Goal: Navigation & Orientation: Find specific page/section

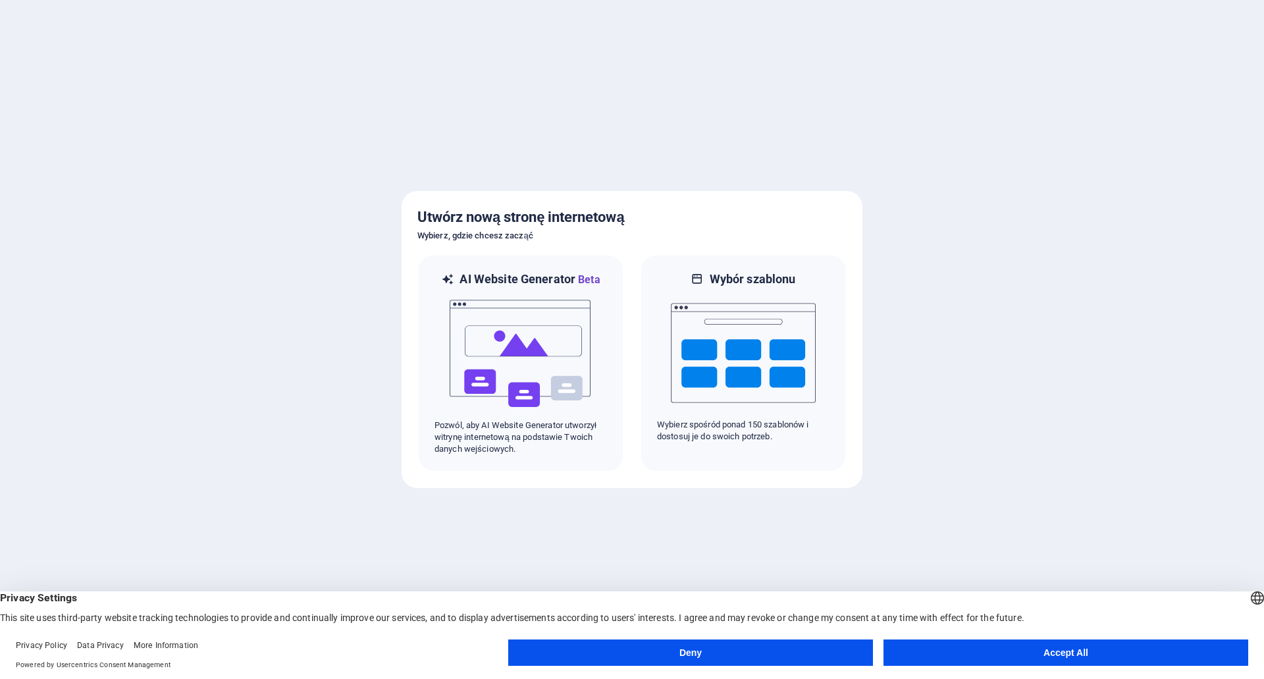
click at [1032, 658] on button "Accept All" at bounding box center [1066, 652] width 365 height 26
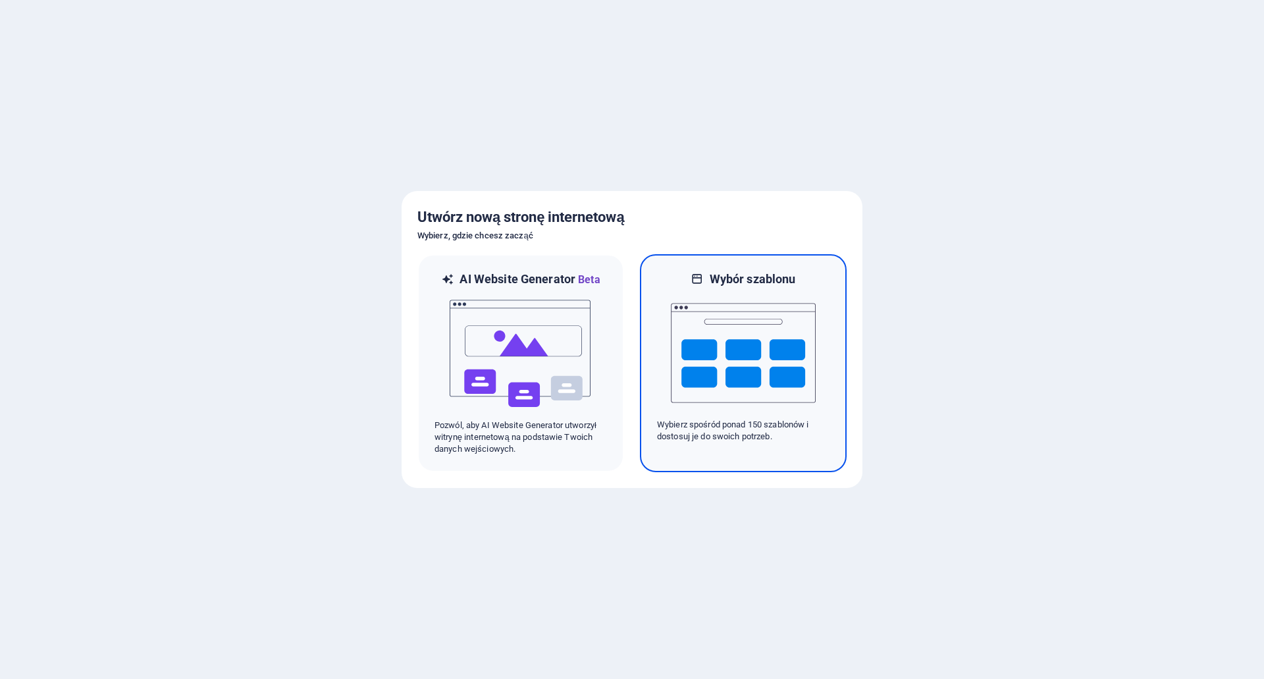
click at [744, 381] on img at bounding box center [743, 353] width 145 height 132
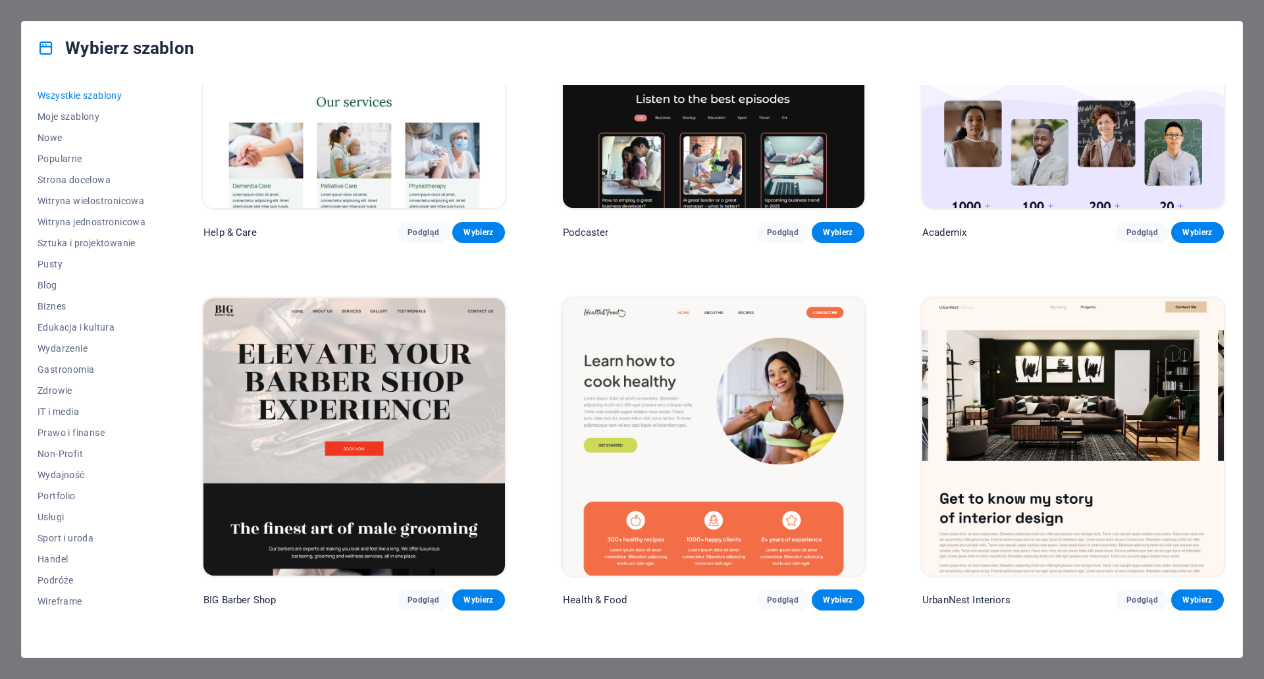
scroll to position [1778, 0]
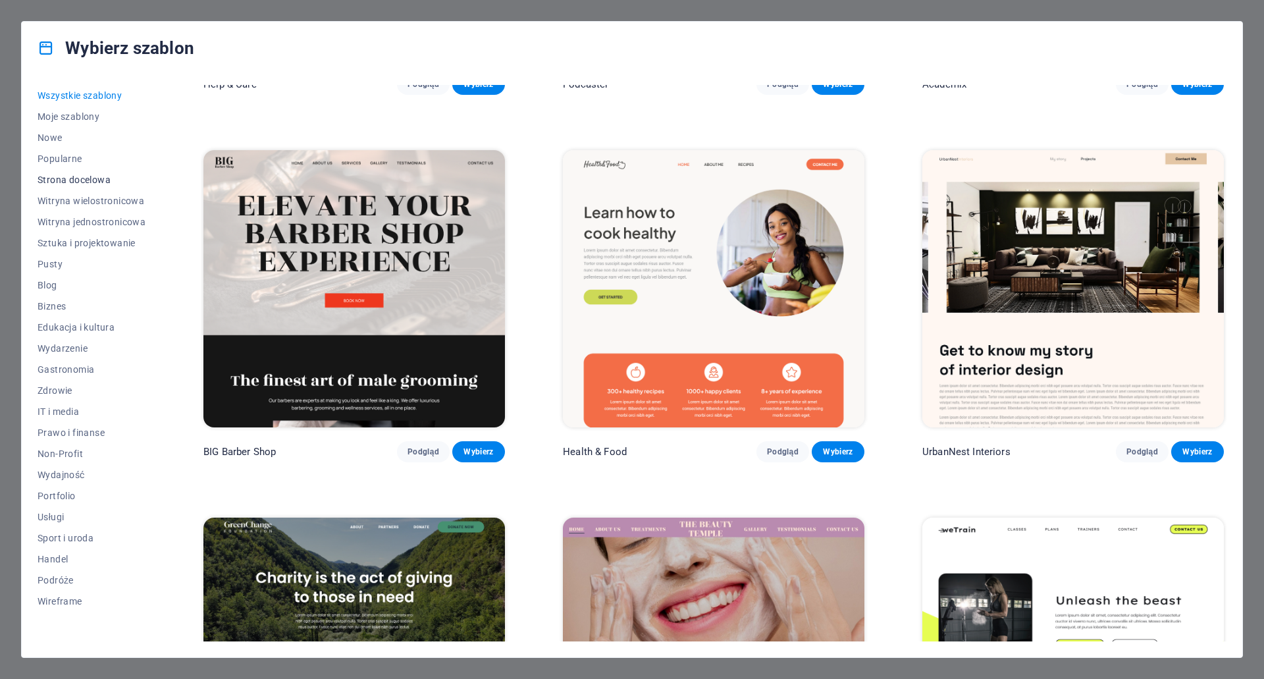
click at [70, 183] on span "Strona docelowa" at bounding box center [92, 179] width 108 height 11
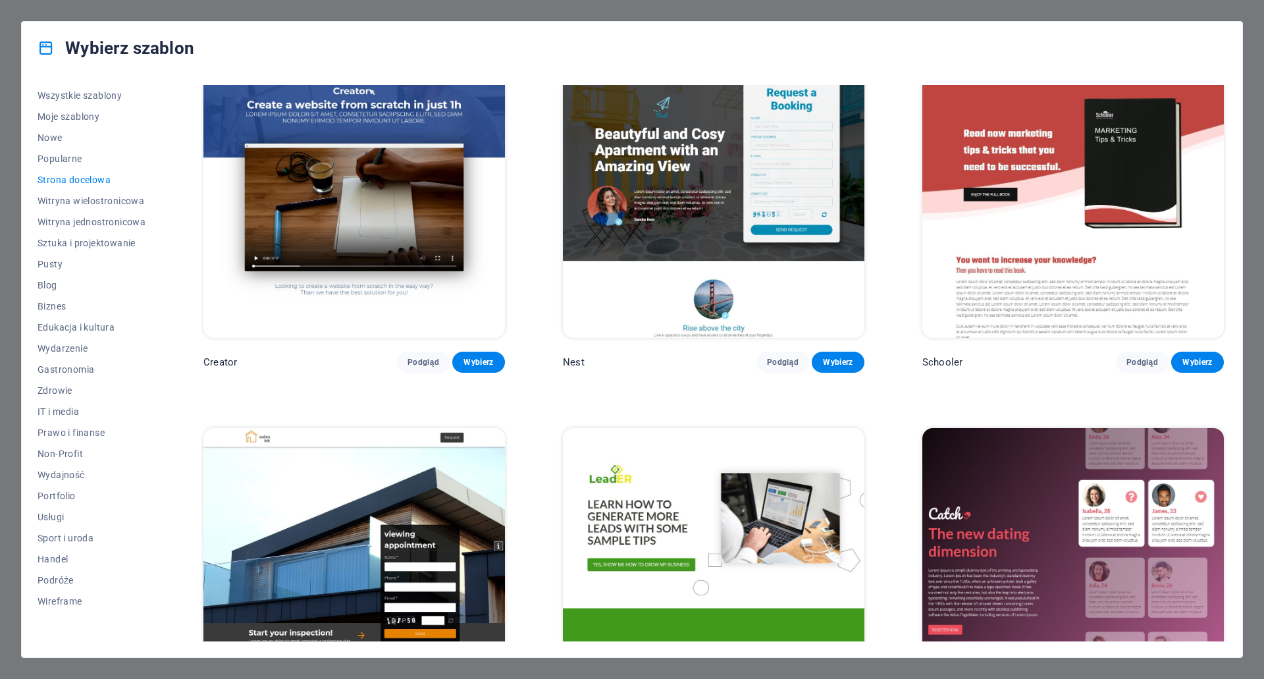
scroll to position [2041, 0]
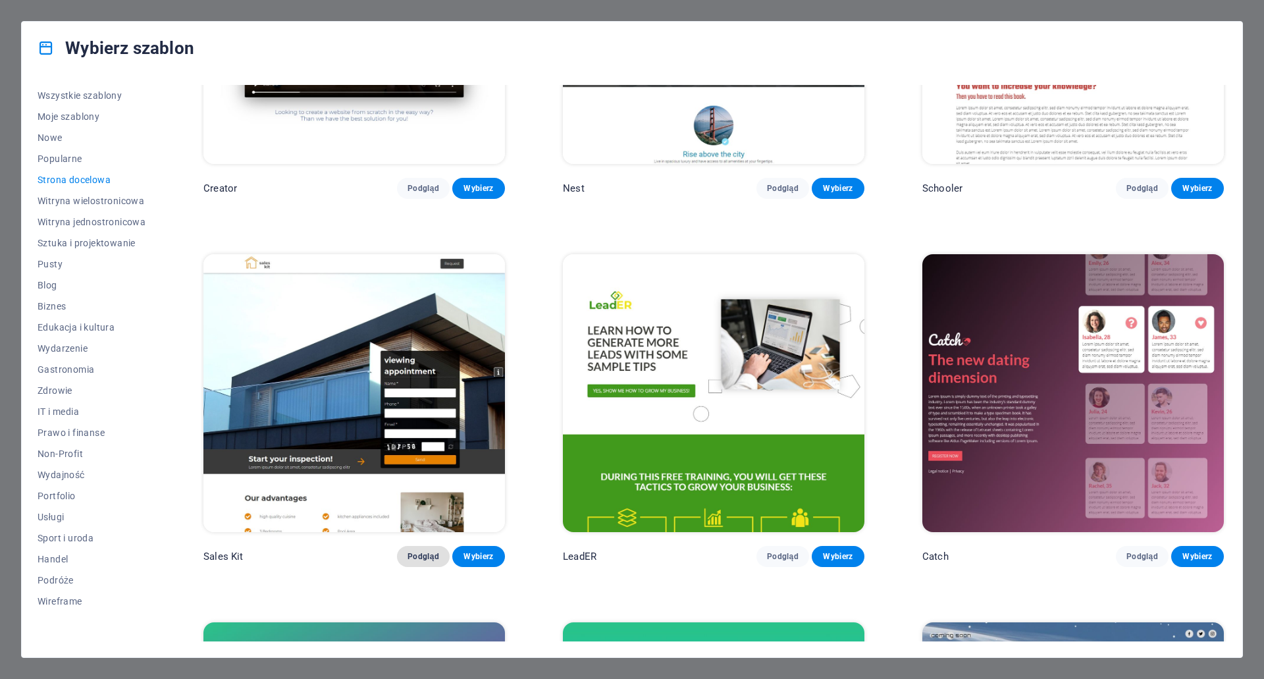
click at [427, 551] on button "Podgląd" at bounding box center [423, 556] width 53 height 21
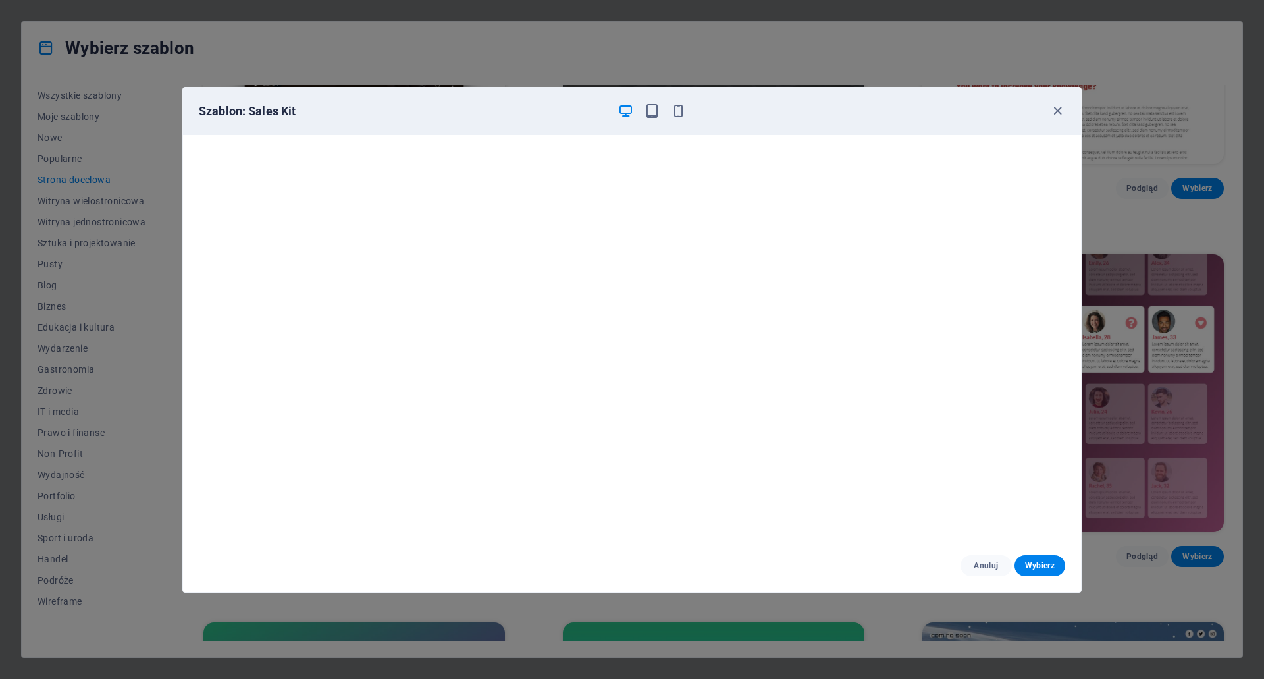
scroll to position [3, 0]
click at [1057, 109] on icon "button" at bounding box center [1057, 110] width 15 height 15
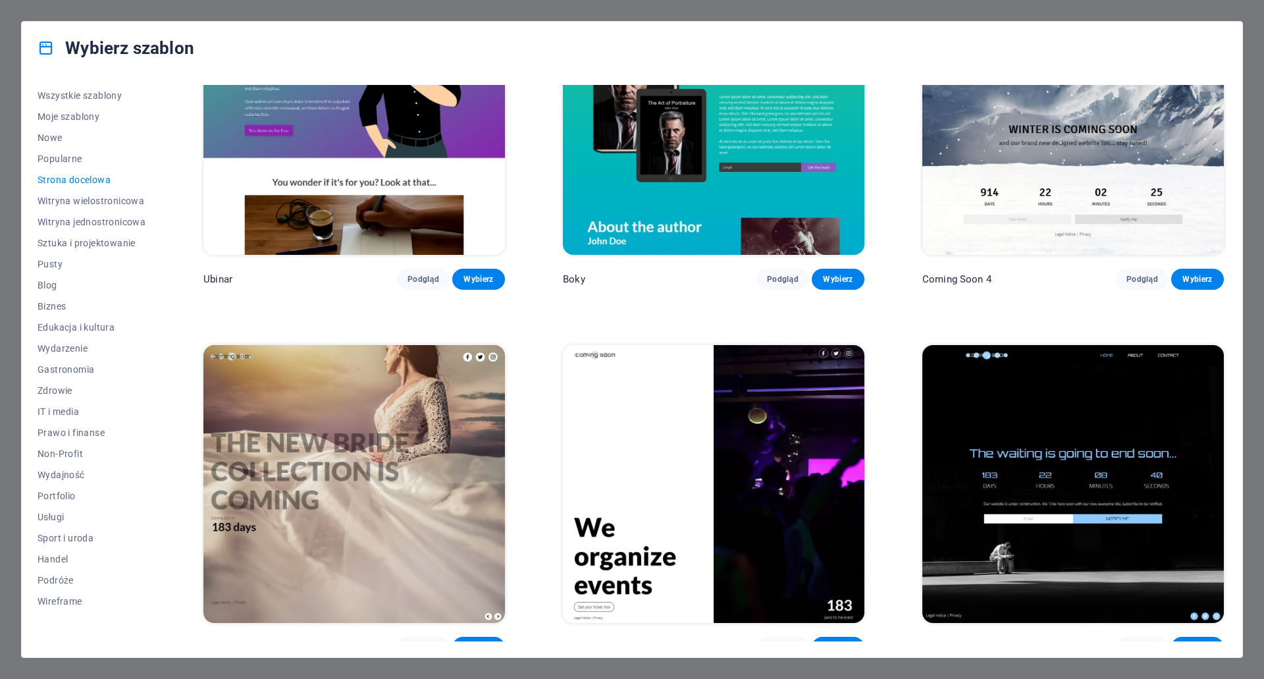
scroll to position [2688, 0]
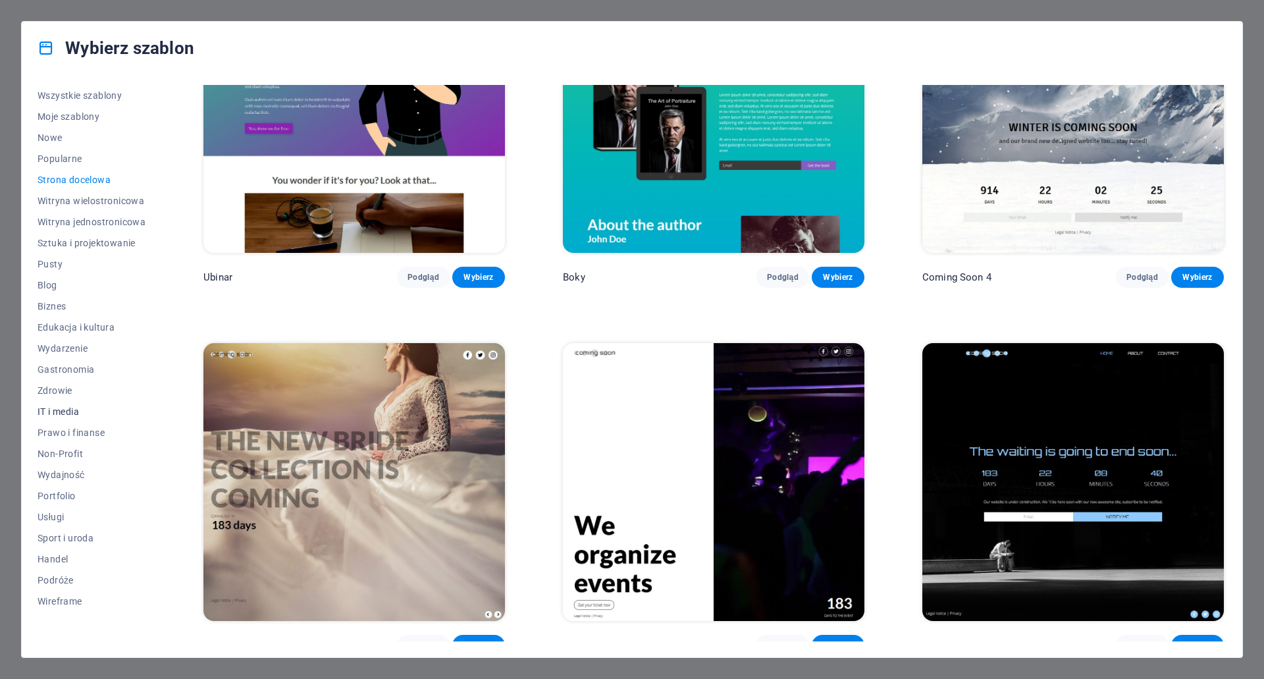
click at [70, 415] on span "IT i media" at bounding box center [92, 411] width 108 height 11
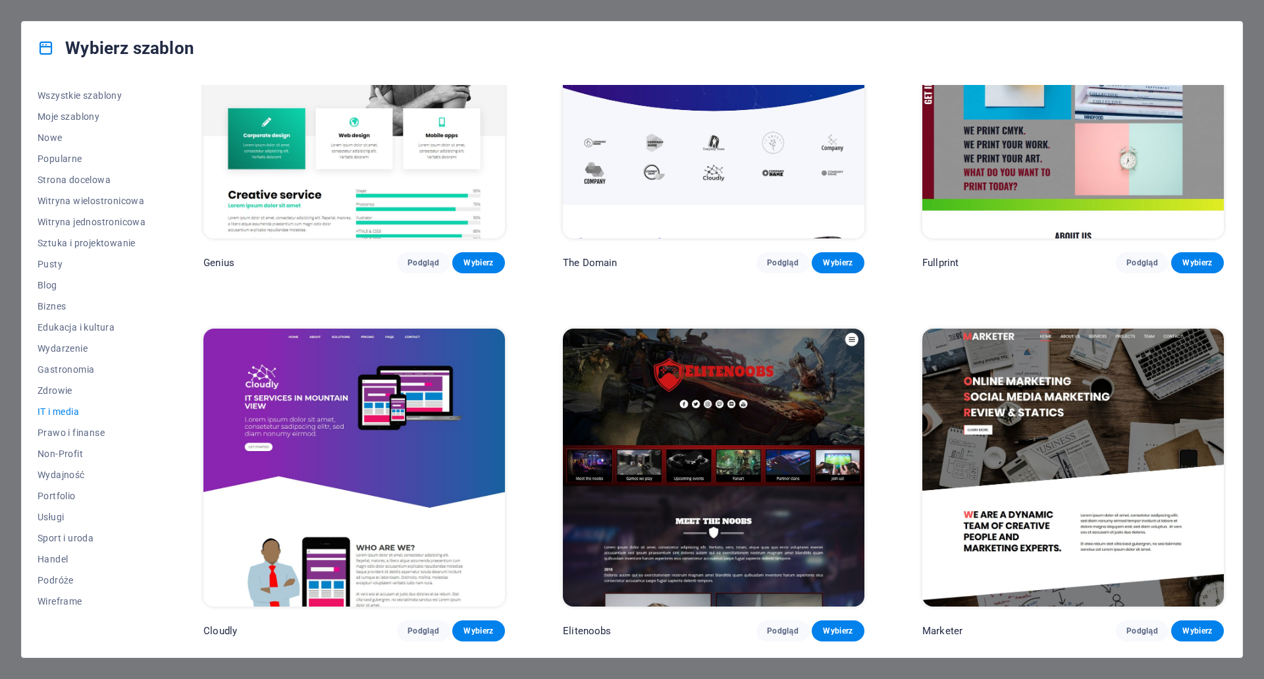
scroll to position [0, 0]
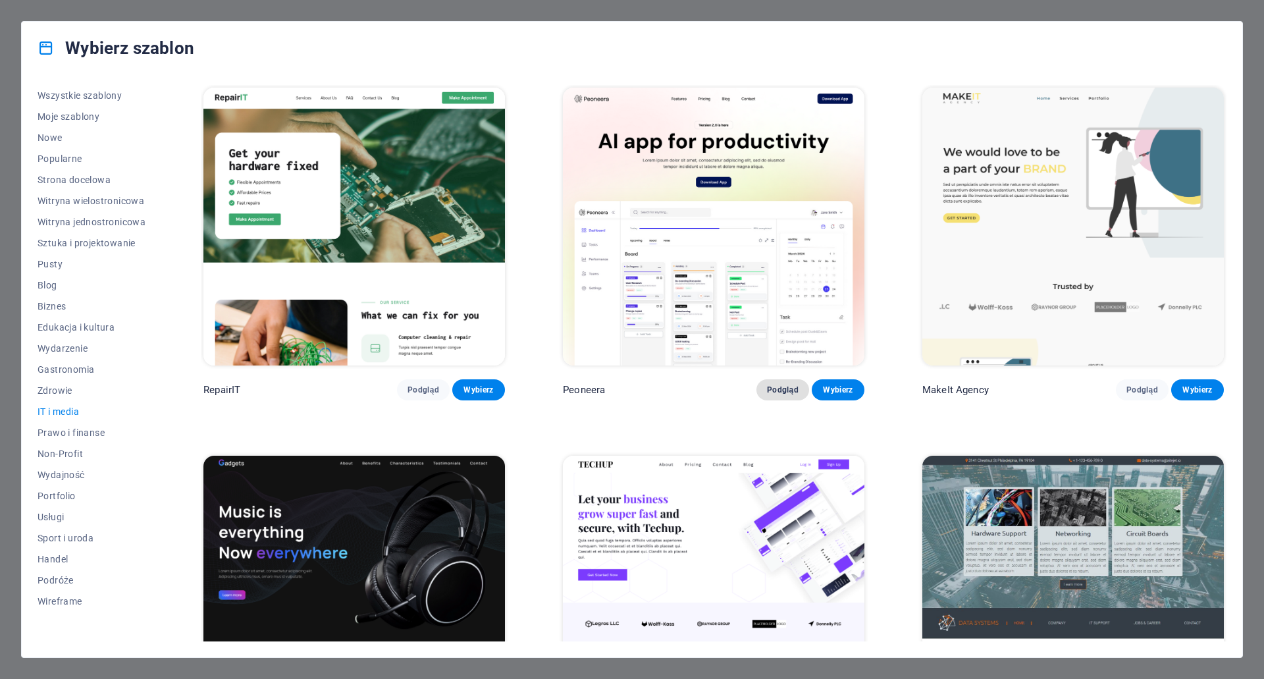
click at [775, 386] on span "Podgląd" at bounding box center [783, 390] width 32 height 11
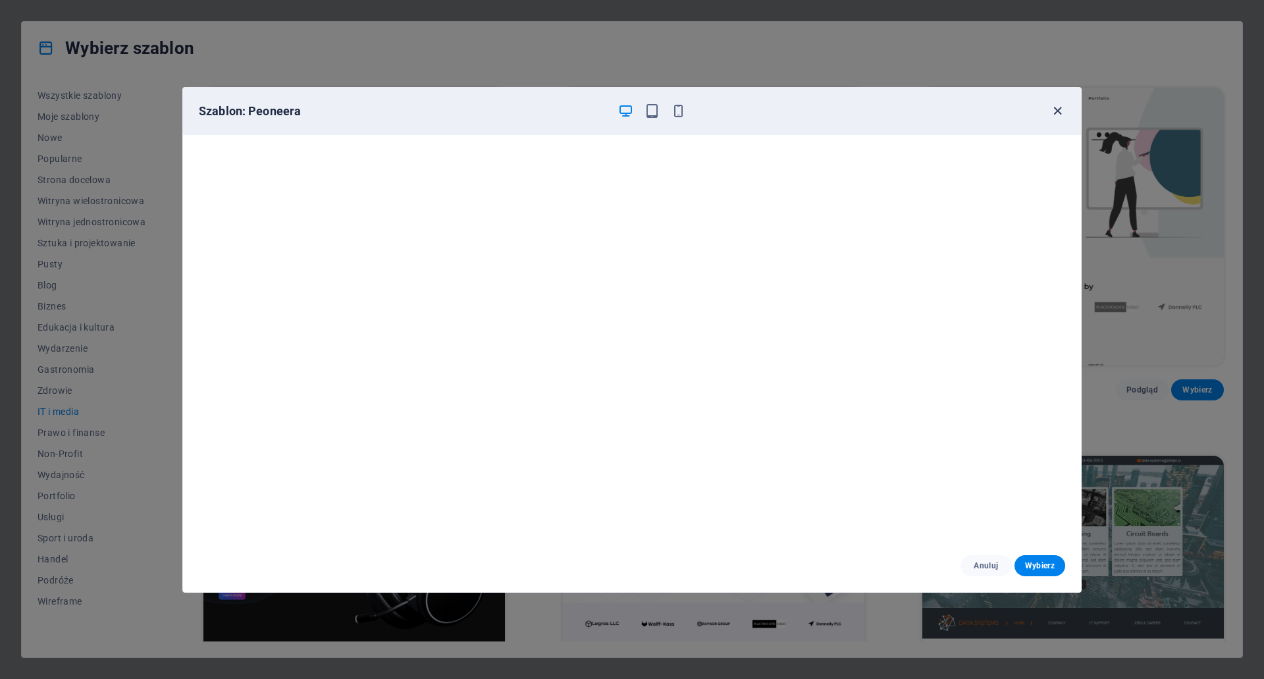
click at [1055, 110] on icon "button" at bounding box center [1057, 110] width 15 height 15
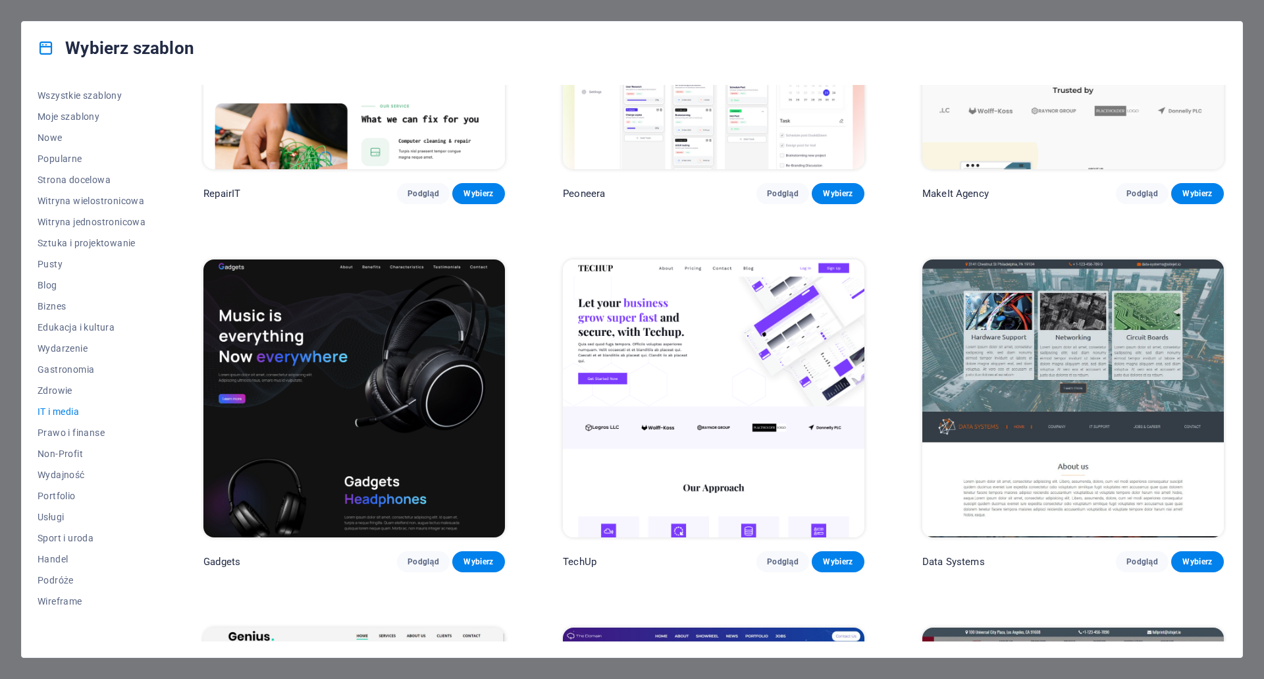
scroll to position [198, 0]
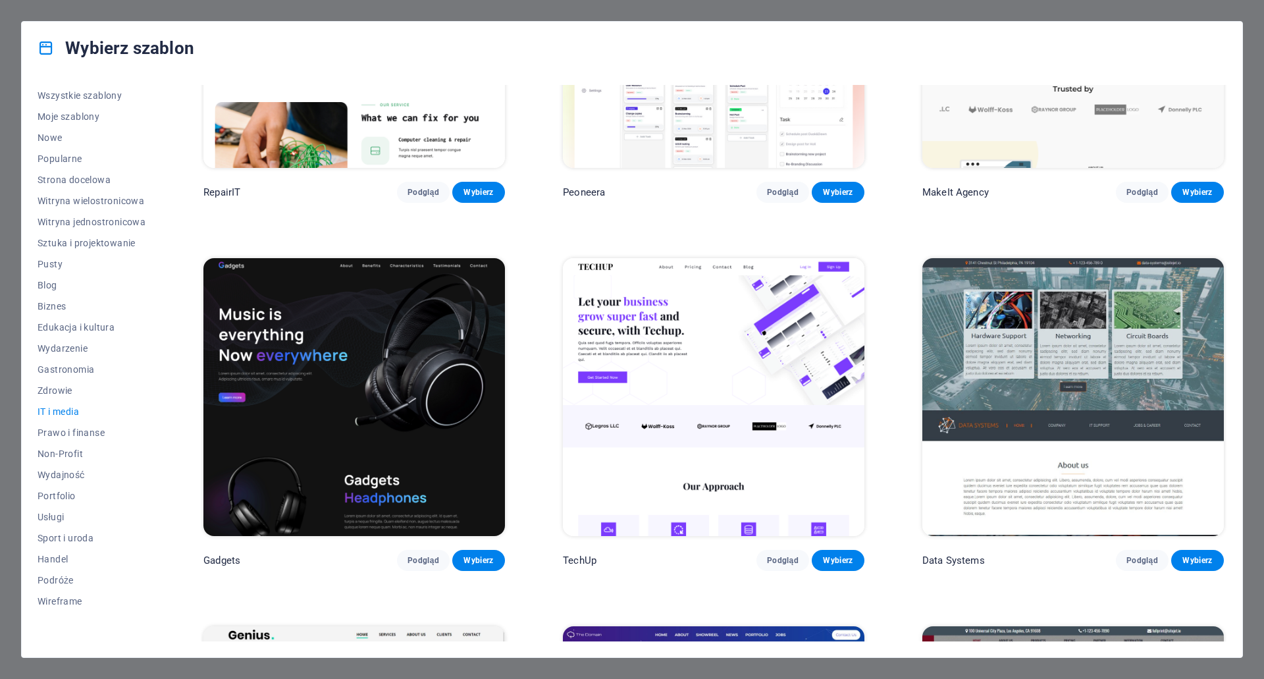
click at [753, 294] on img at bounding box center [714, 397] width 302 height 278
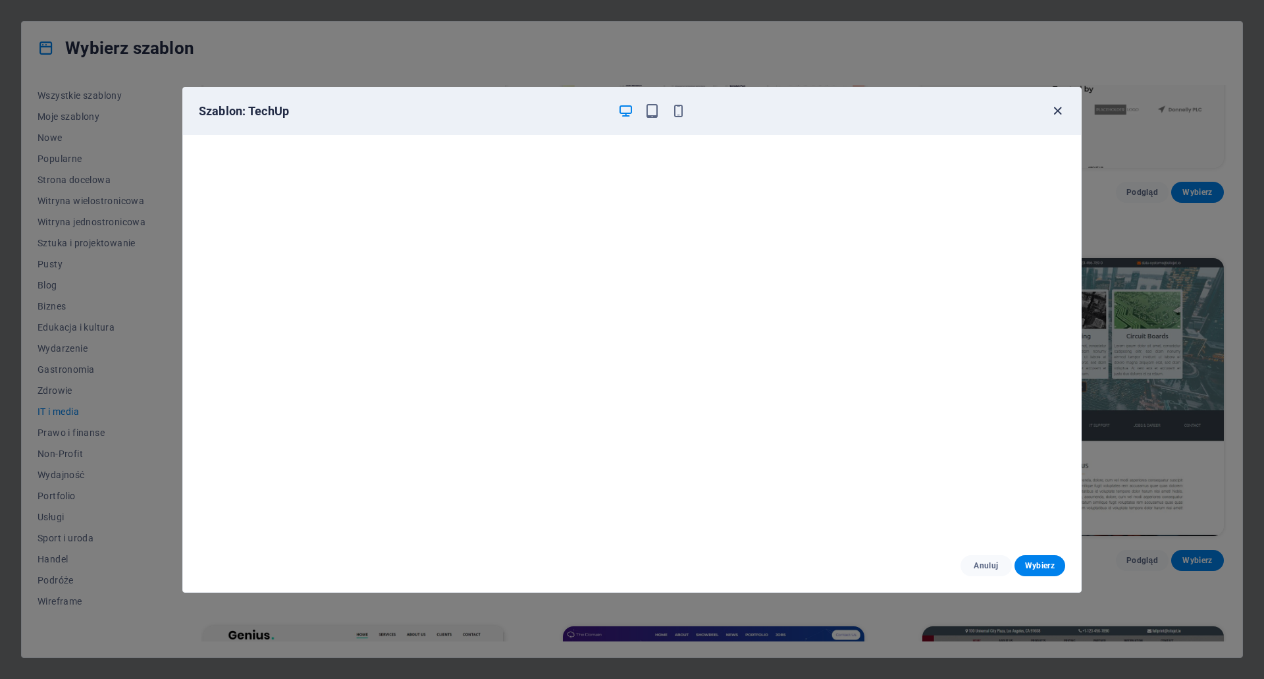
click at [1060, 107] on icon "button" at bounding box center [1057, 110] width 15 height 15
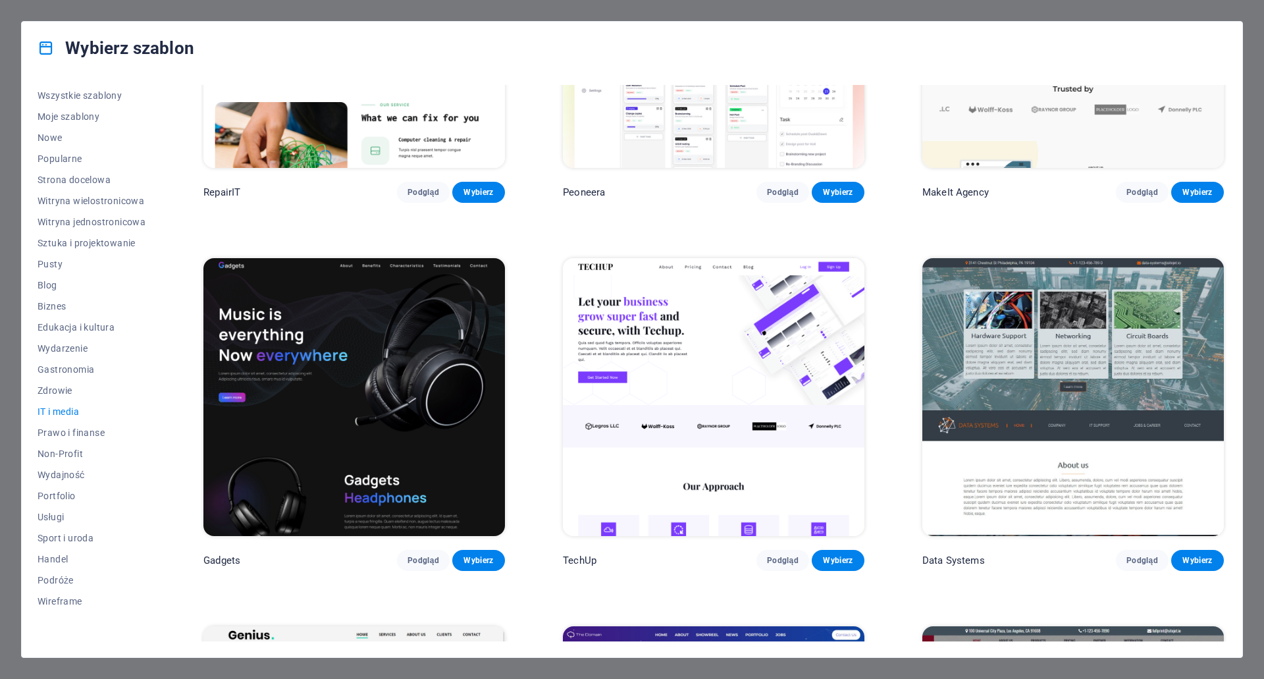
click at [383, 331] on img at bounding box center [354, 397] width 302 height 278
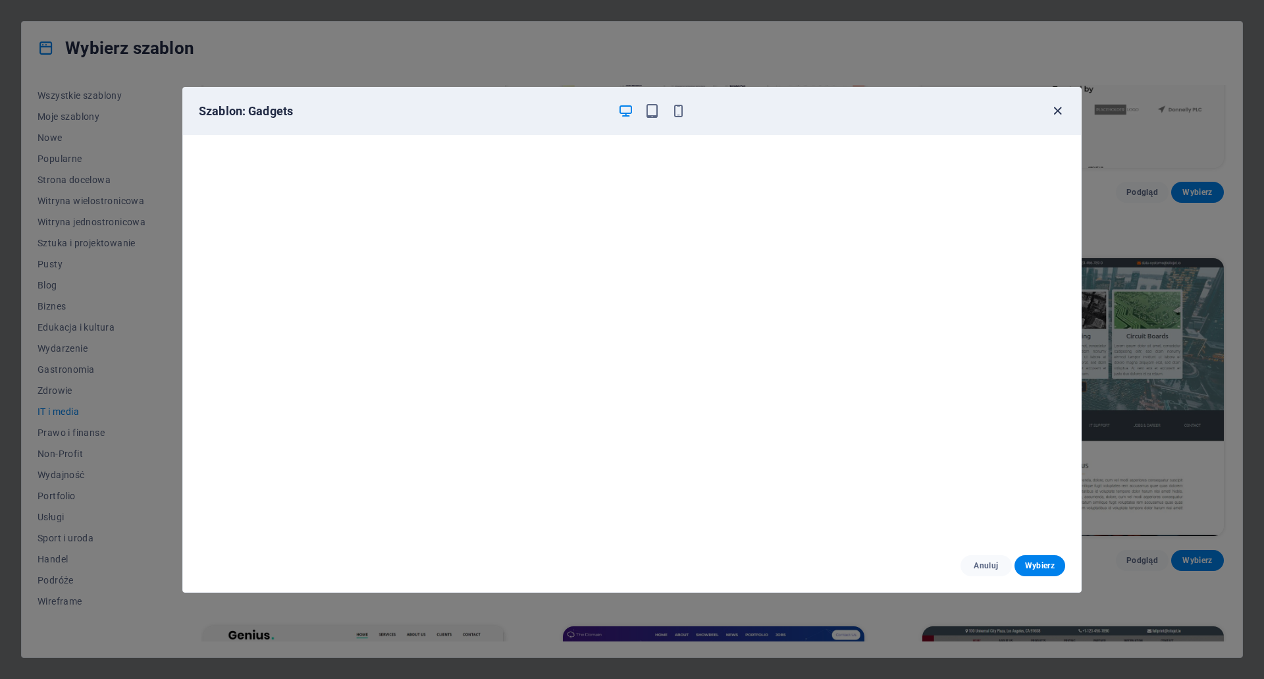
click at [1063, 111] on icon "button" at bounding box center [1057, 110] width 15 height 15
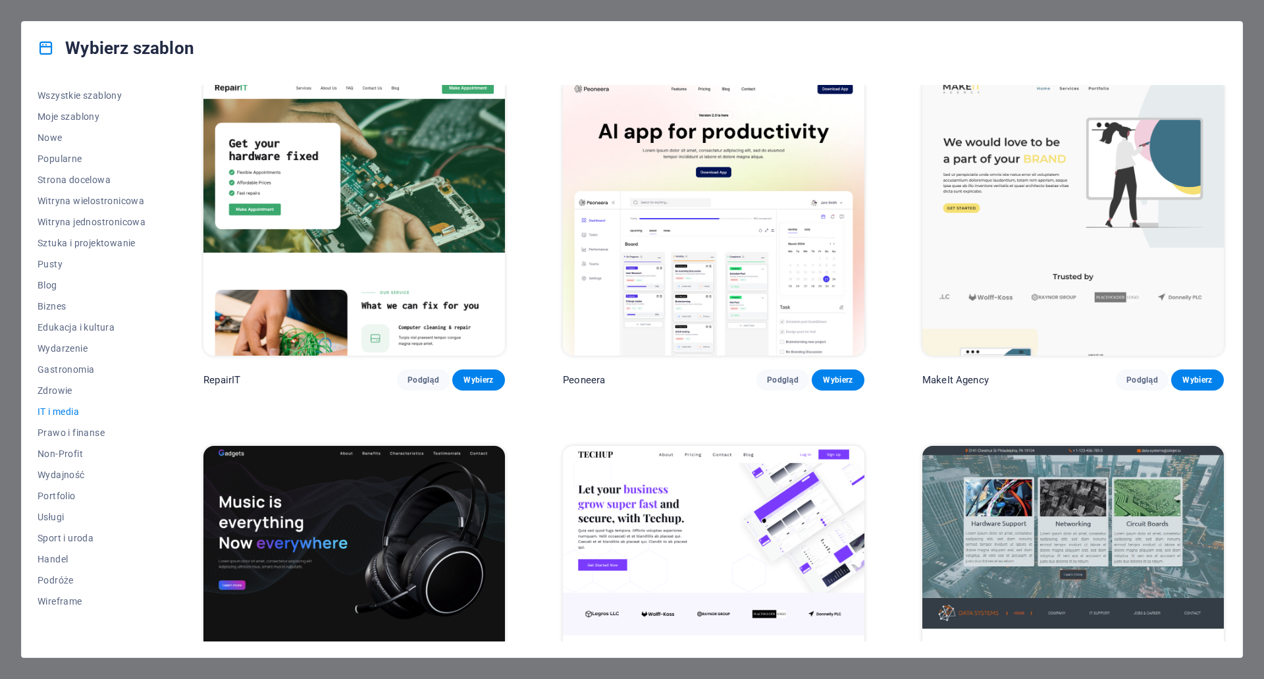
scroll to position [0, 0]
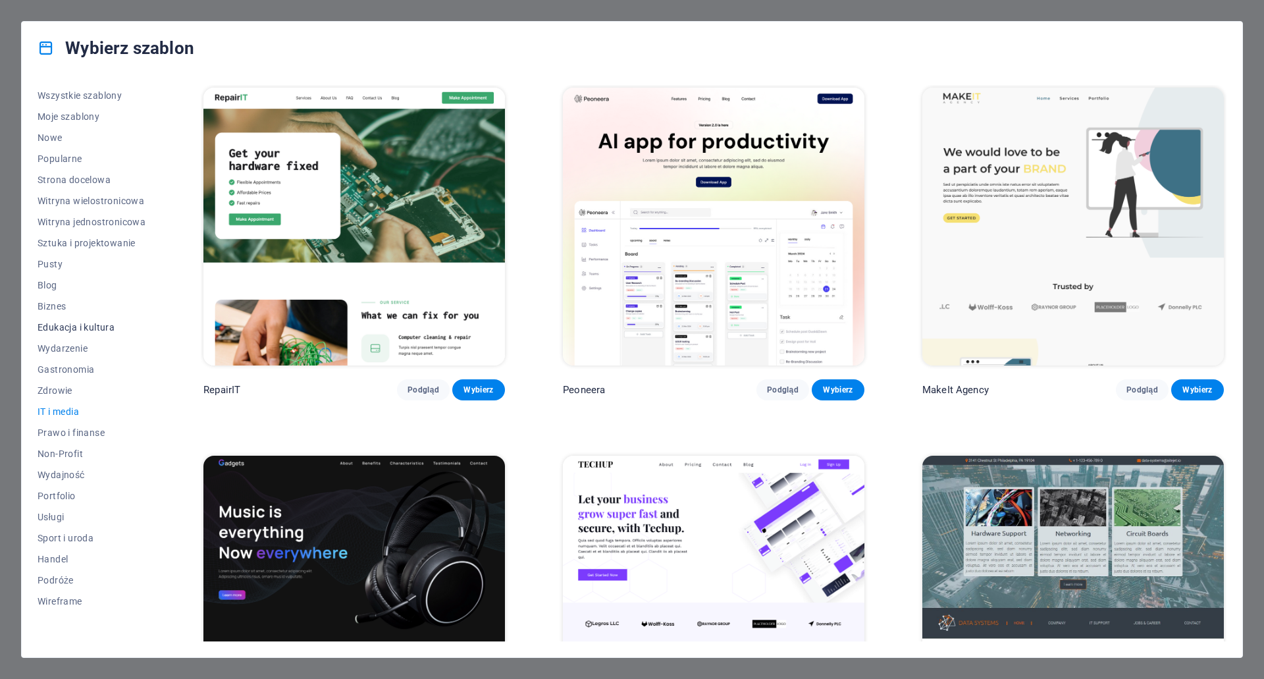
click at [61, 329] on span "Edukacja i kultura" at bounding box center [92, 327] width 108 height 11
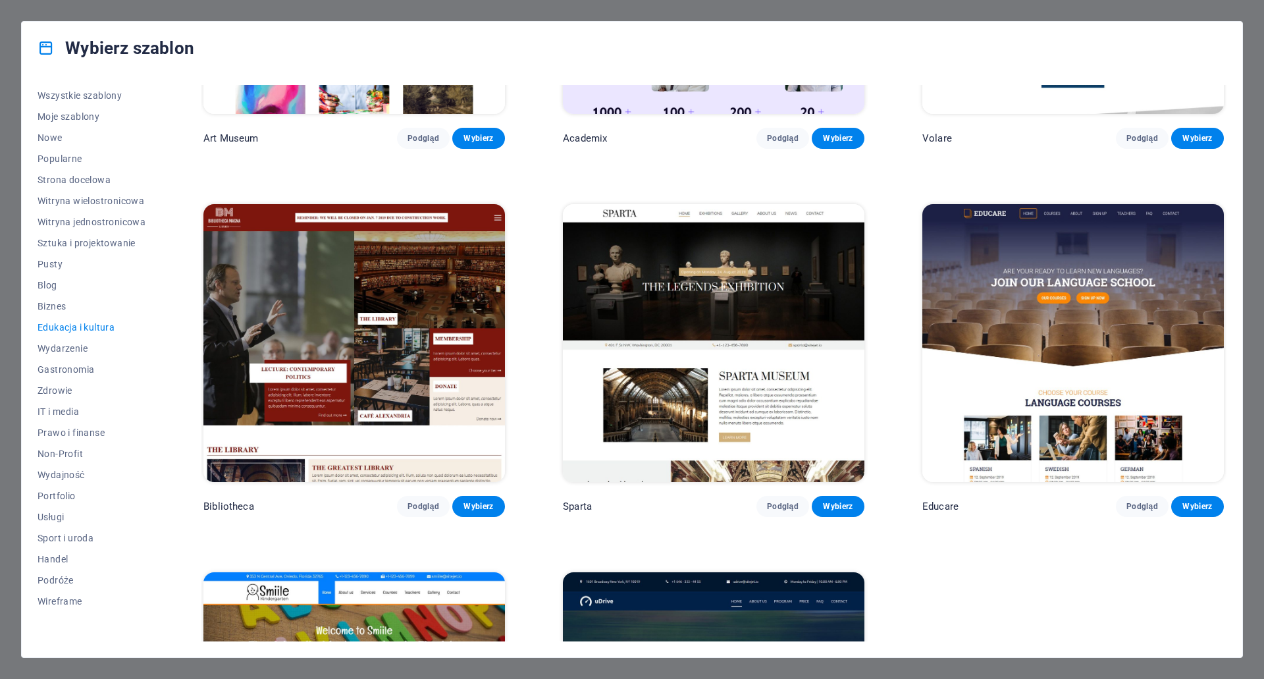
scroll to position [263, 0]
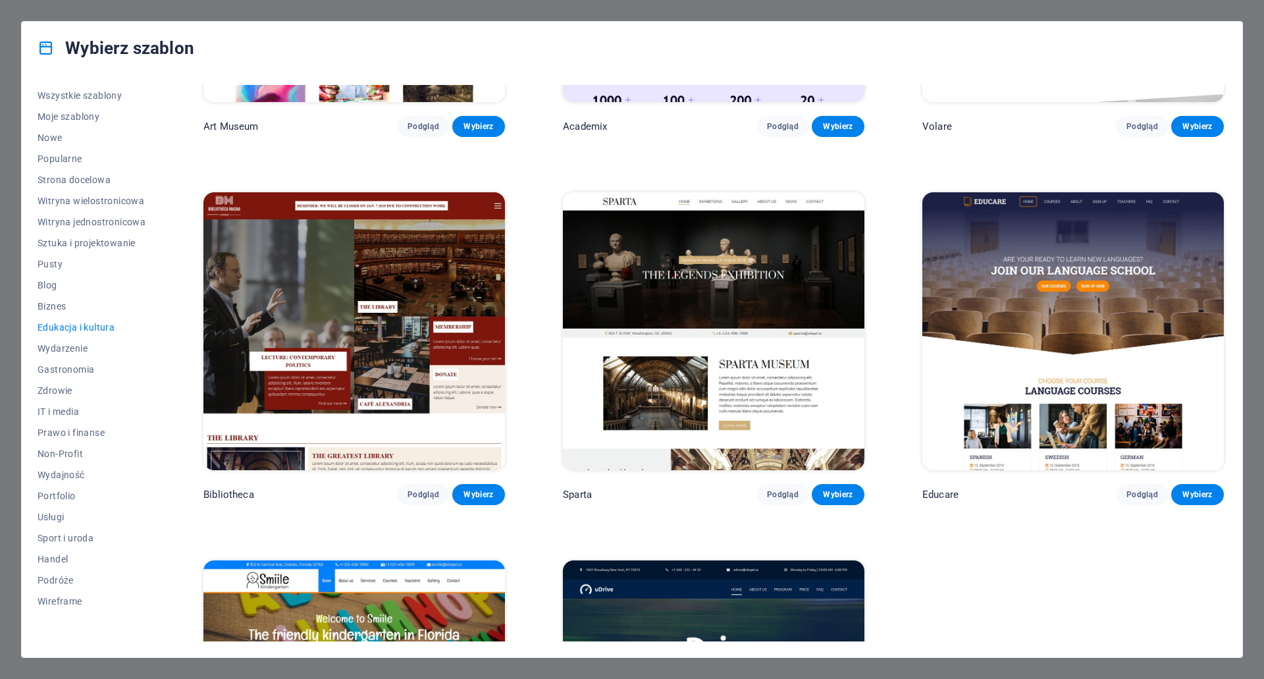
click at [760, 267] on img at bounding box center [714, 331] width 302 height 278
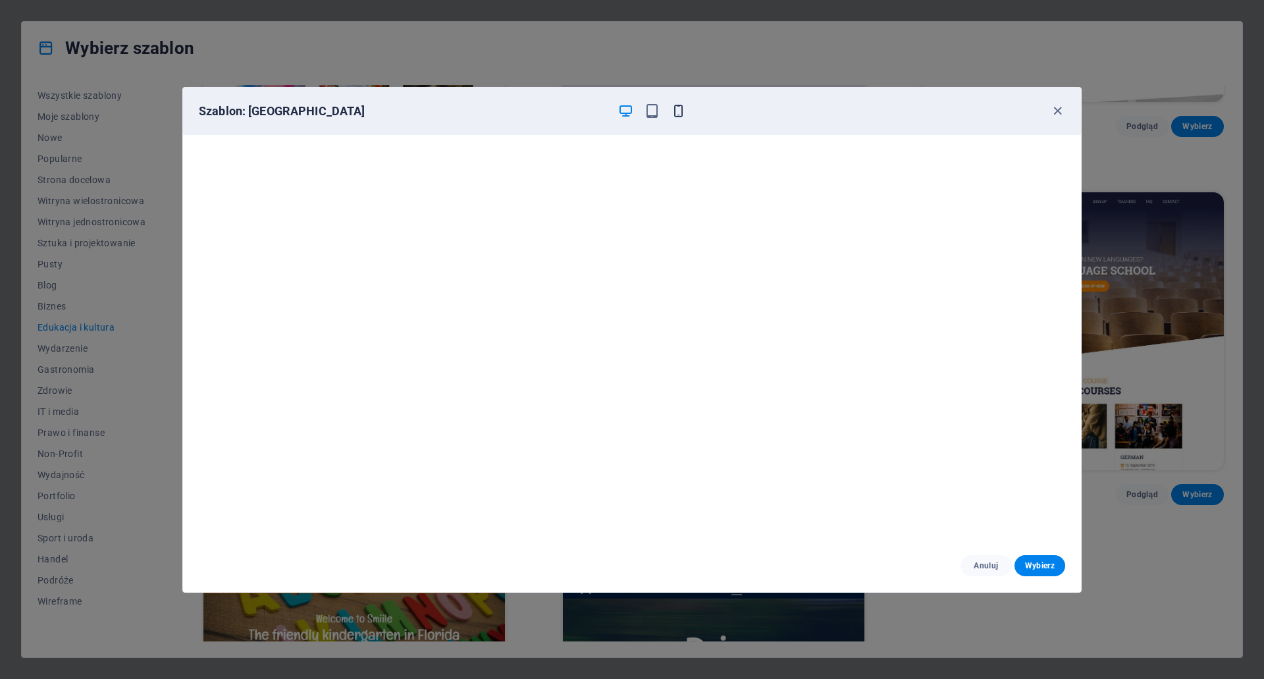
click at [676, 114] on icon "button" at bounding box center [678, 110] width 15 height 15
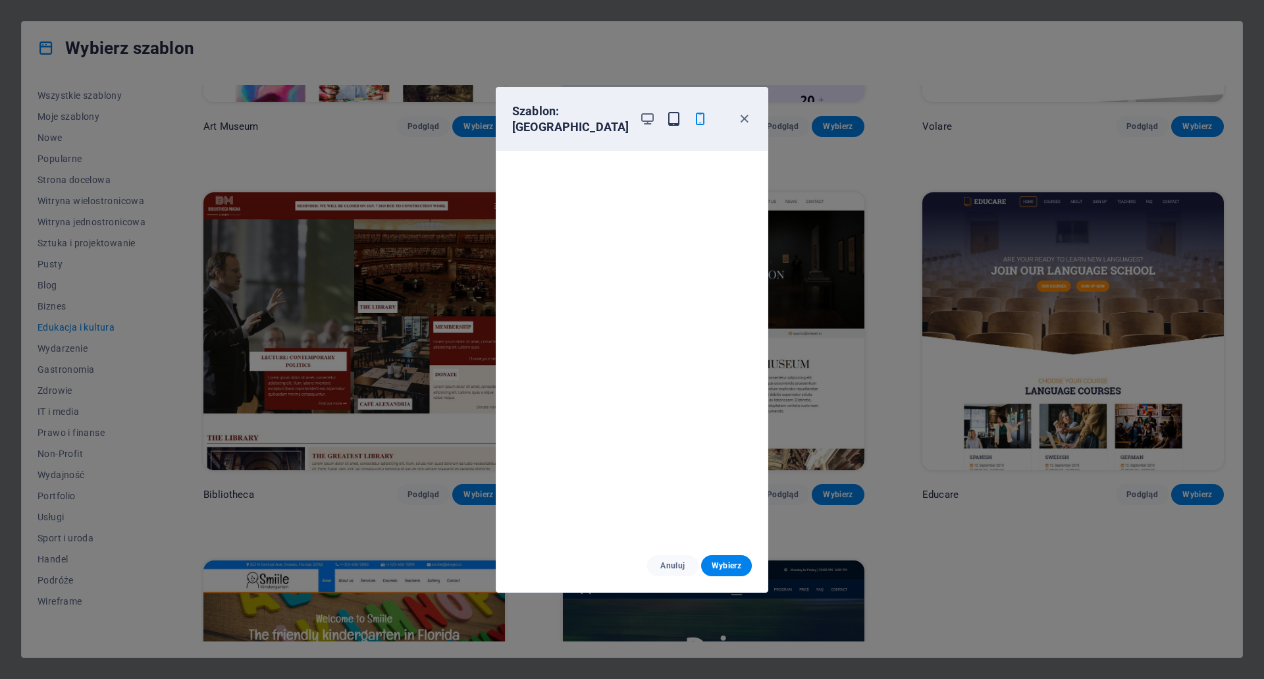
click at [668, 111] on icon "button" at bounding box center [673, 118] width 15 height 15
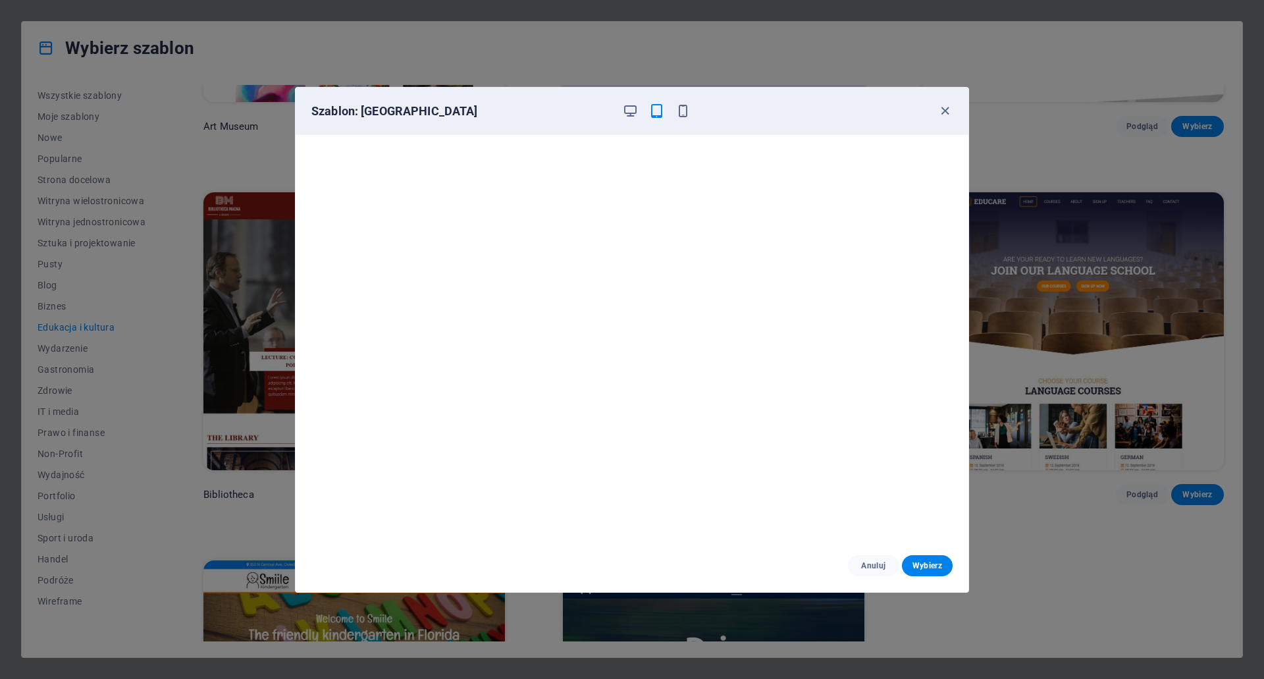
scroll to position [0, 0]
click at [630, 112] on icon "button" at bounding box center [630, 110] width 15 height 15
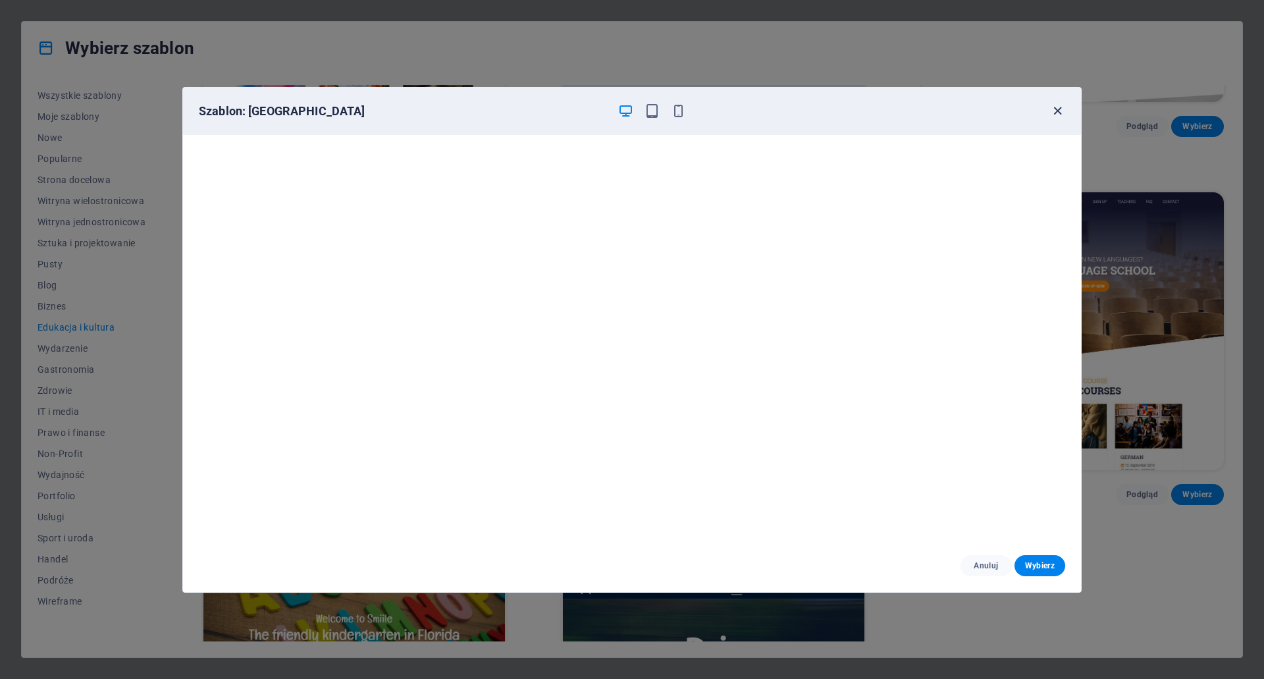
click at [1055, 103] on icon "button" at bounding box center [1057, 110] width 15 height 15
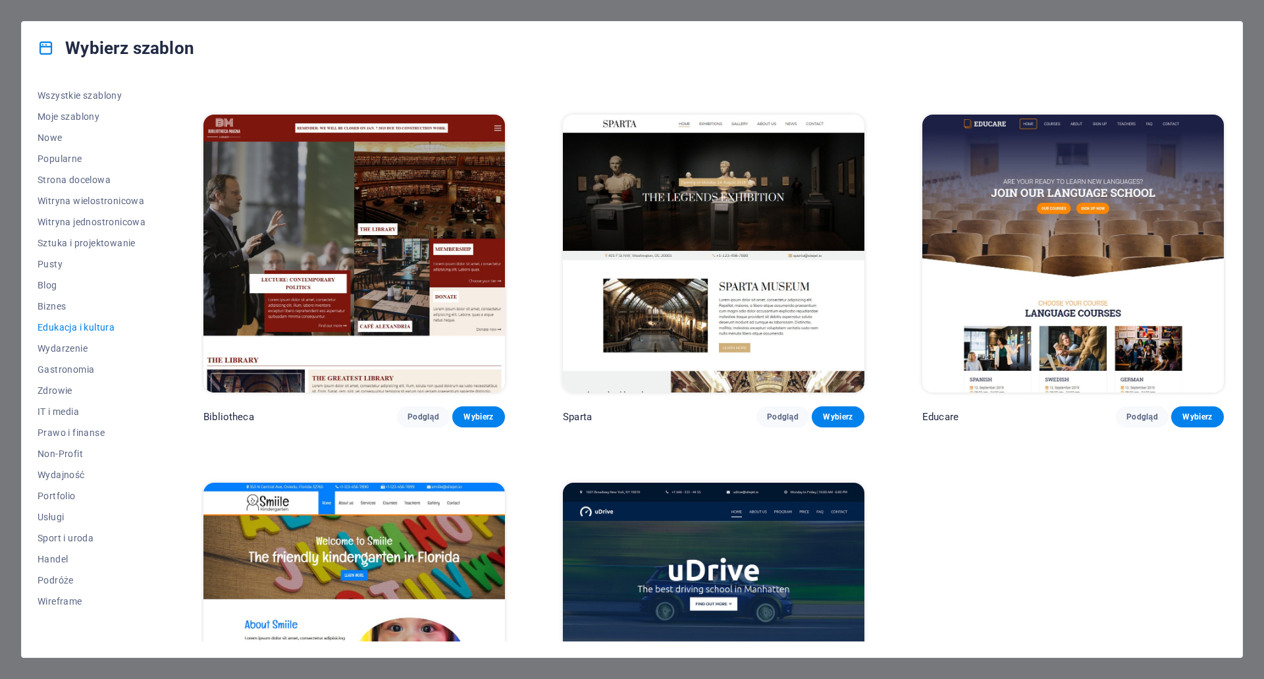
scroll to position [490, 0]
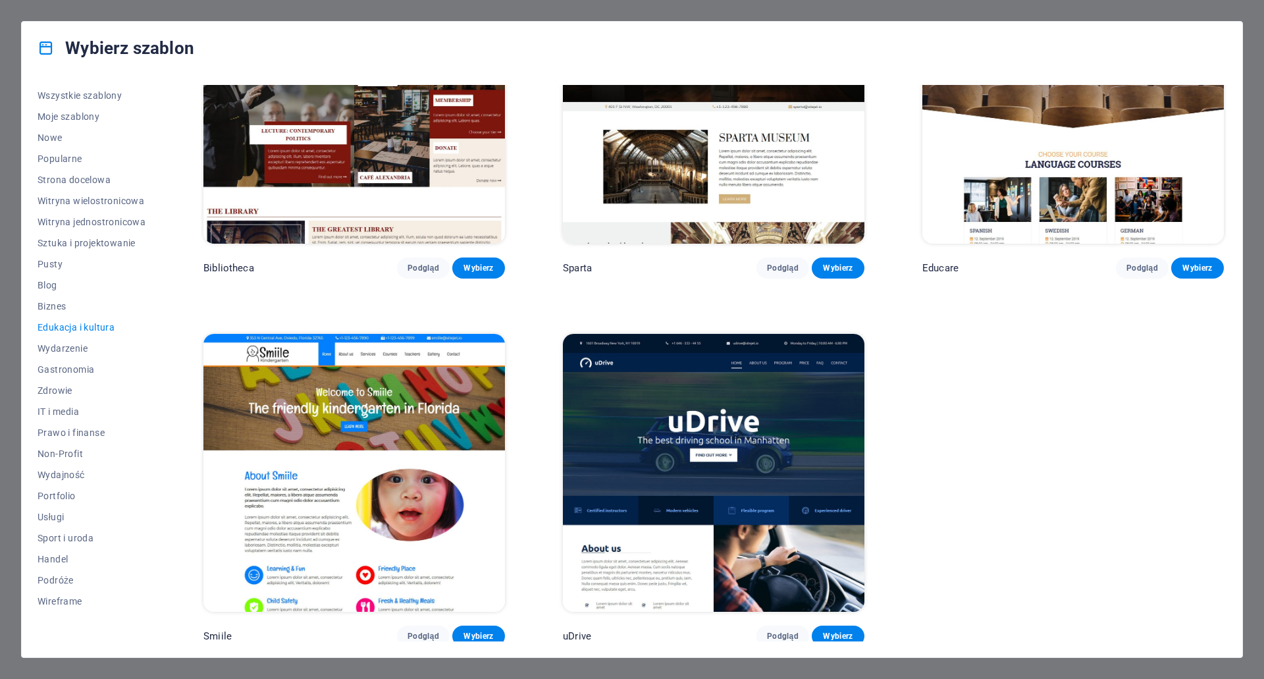
click at [456, 418] on img at bounding box center [354, 473] width 302 height 278
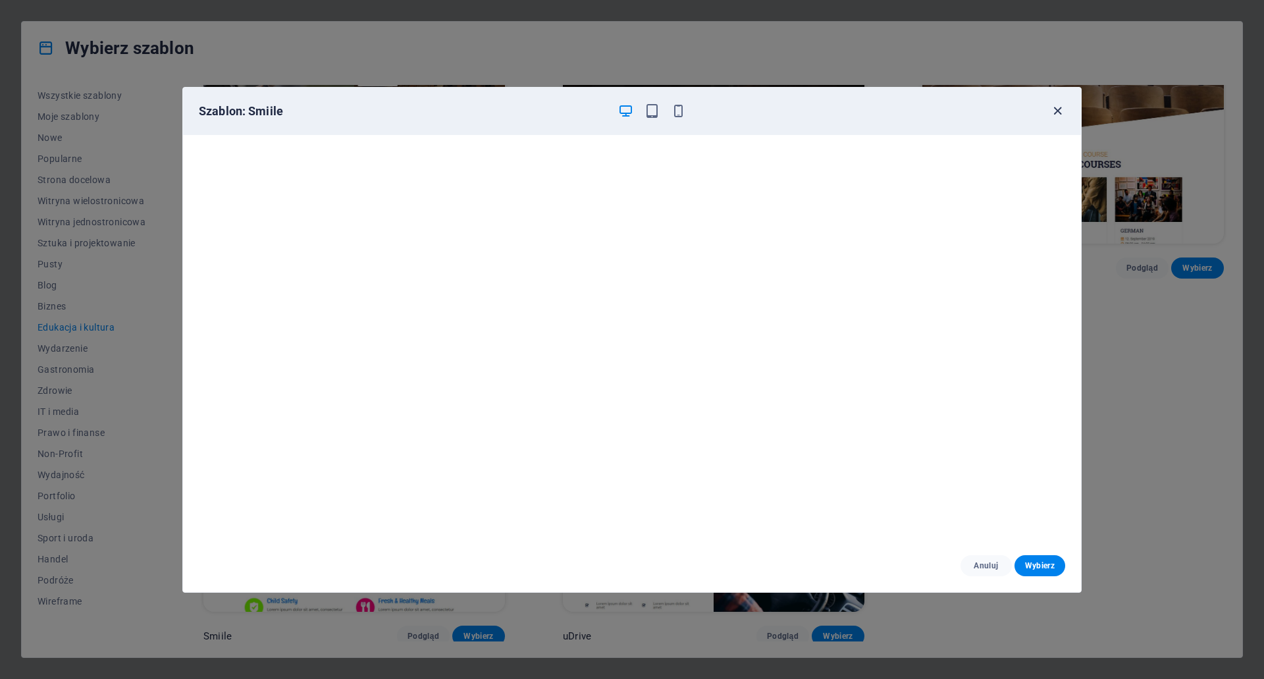
click at [1058, 109] on icon "button" at bounding box center [1057, 110] width 15 height 15
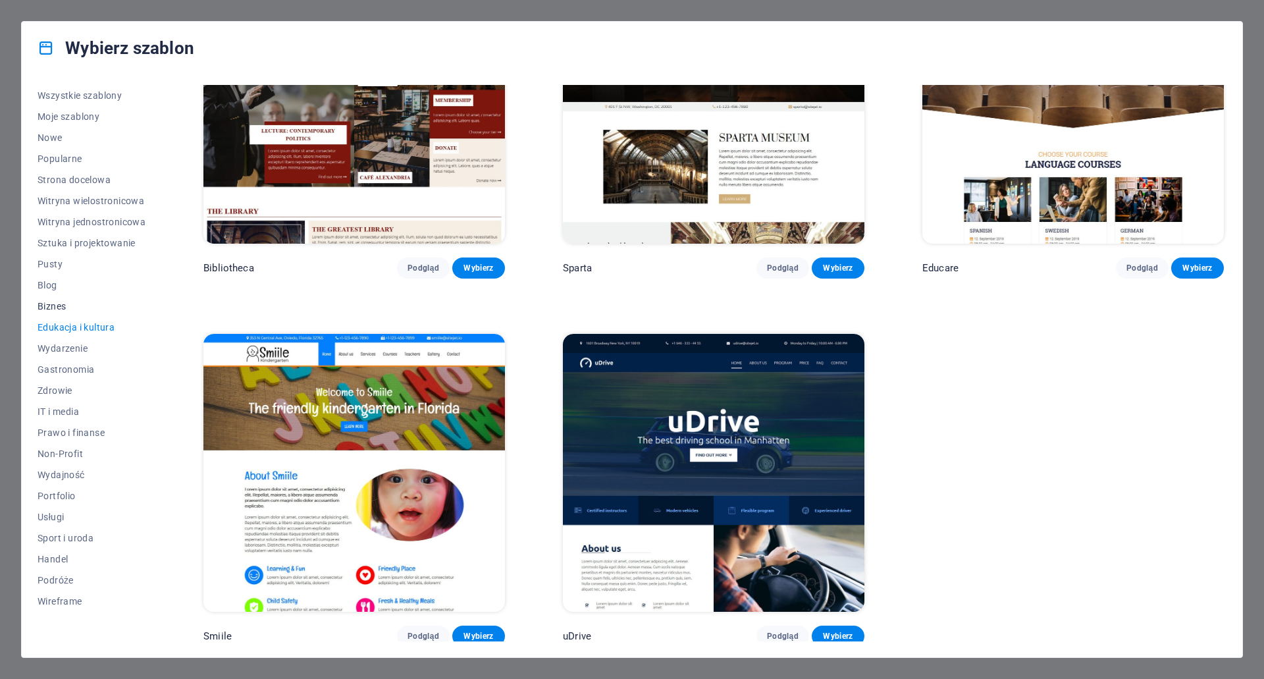
click at [61, 303] on span "Biznes" at bounding box center [92, 306] width 108 height 11
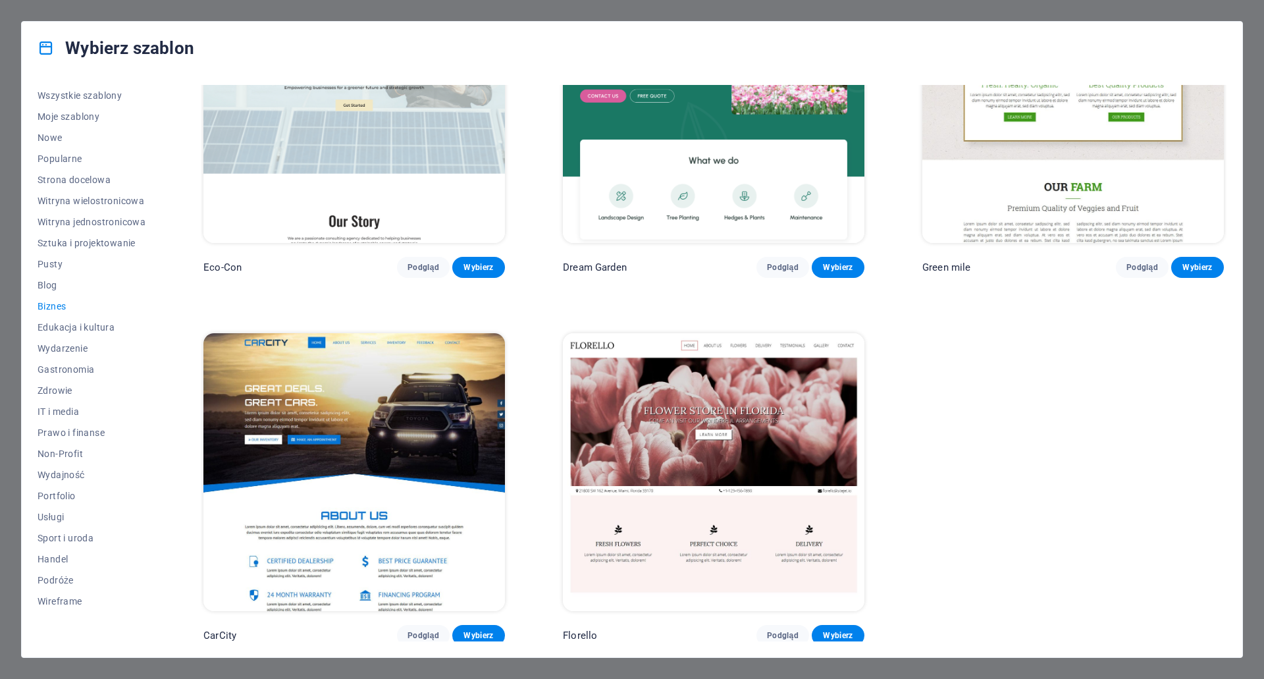
scroll to position [123, 0]
click at [673, 411] on img at bounding box center [714, 471] width 302 height 278
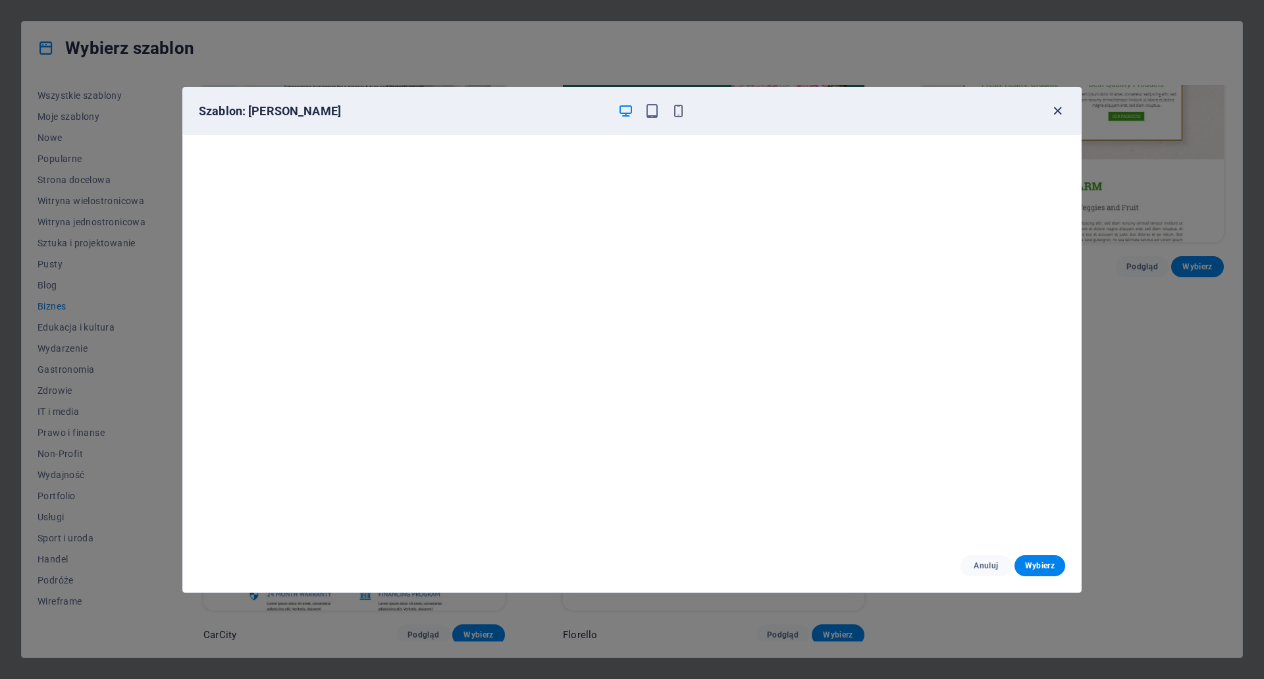
click at [1058, 111] on icon "button" at bounding box center [1057, 110] width 15 height 15
